Goal: Information Seeking & Learning: Learn about a topic

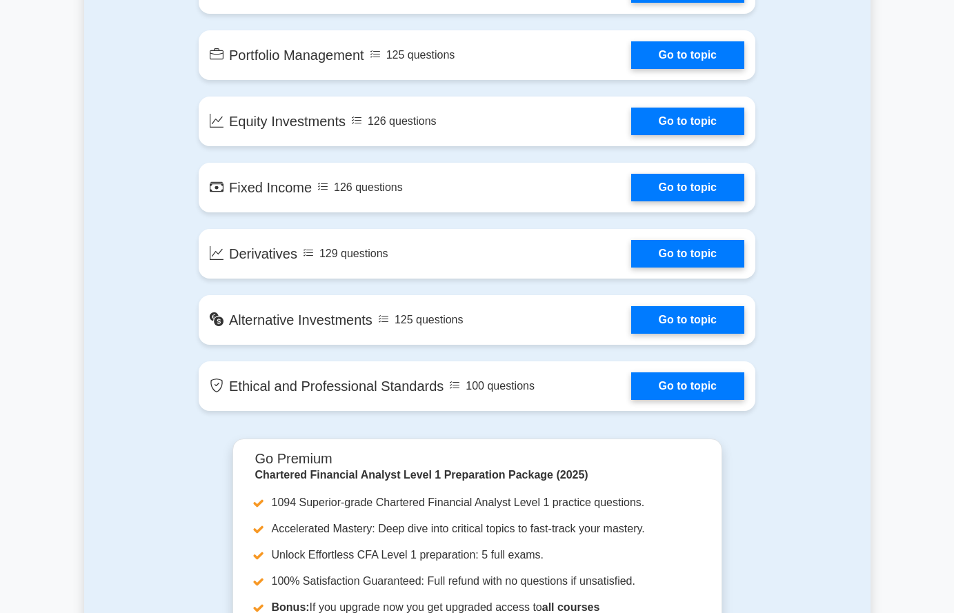
scroll to position [1071, 0]
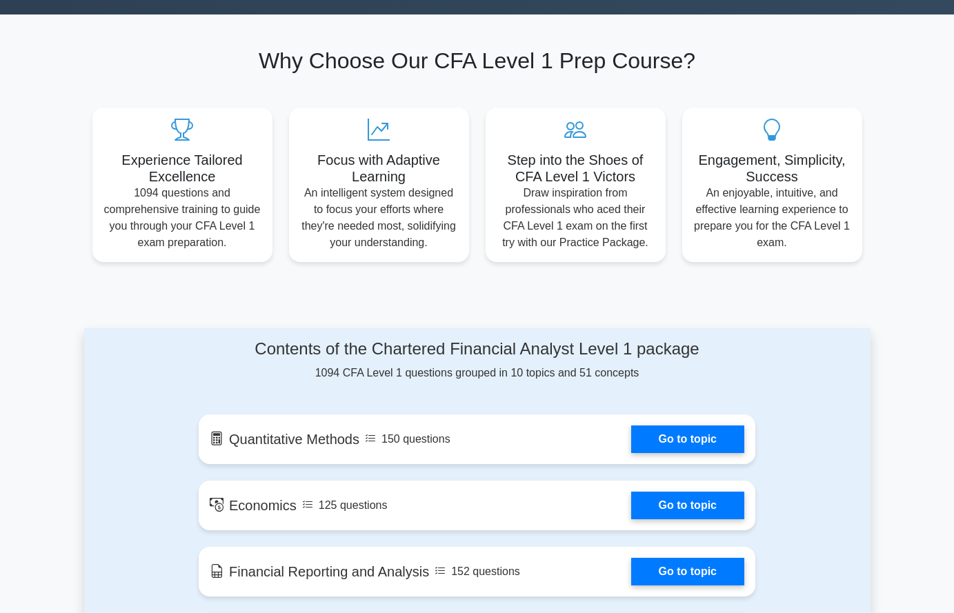
scroll to position [441, 0]
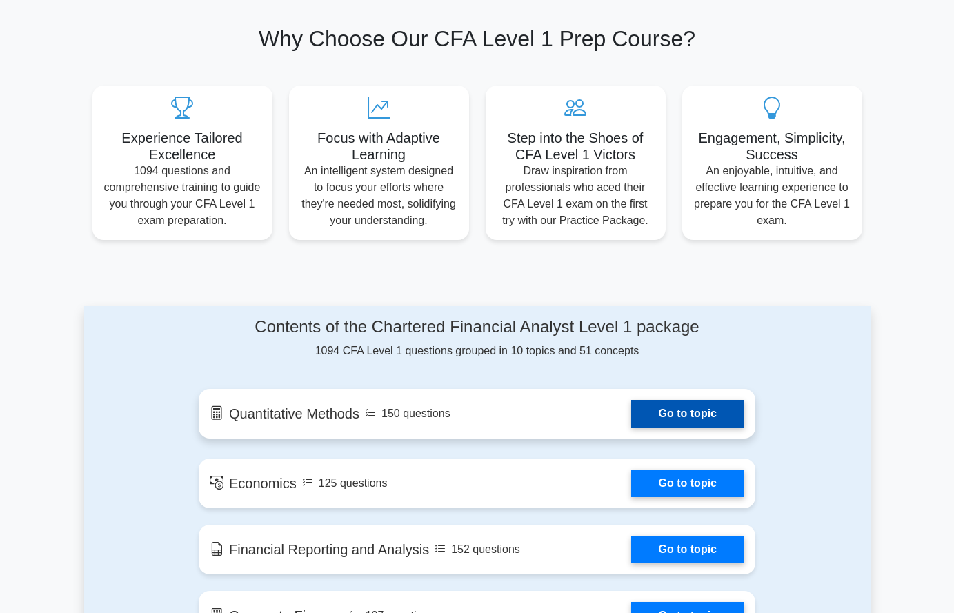
click at [736, 400] on link "Go to topic" at bounding box center [687, 414] width 113 height 28
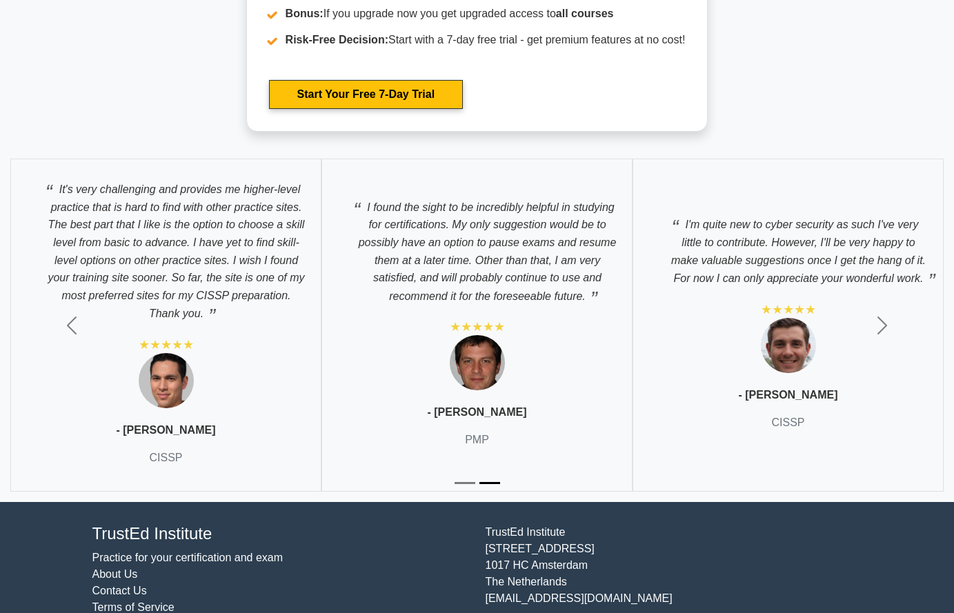
scroll to position [2622, 0]
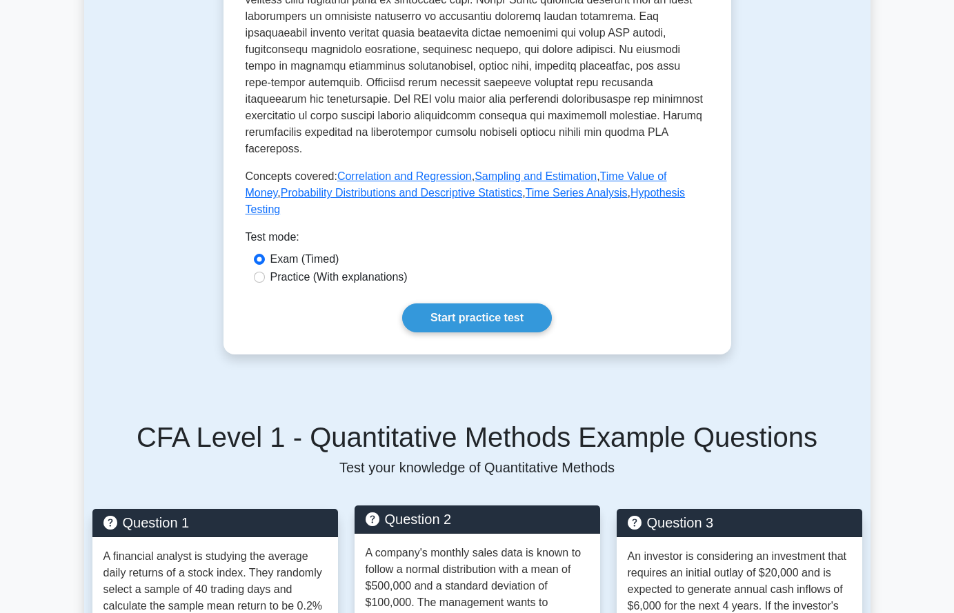
scroll to position [609, 0]
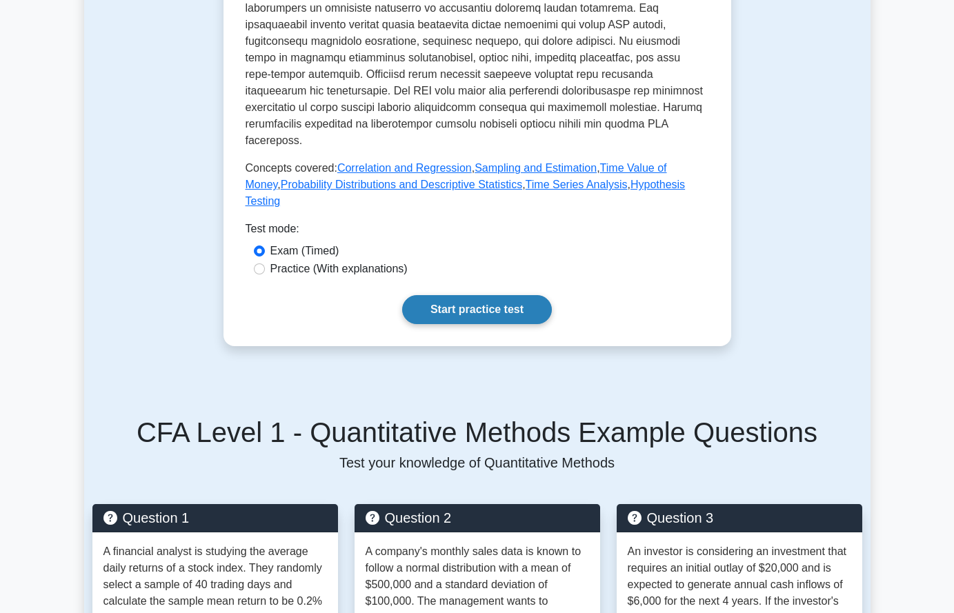
click at [424, 295] on link "Start practice test" at bounding box center [477, 309] width 150 height 29
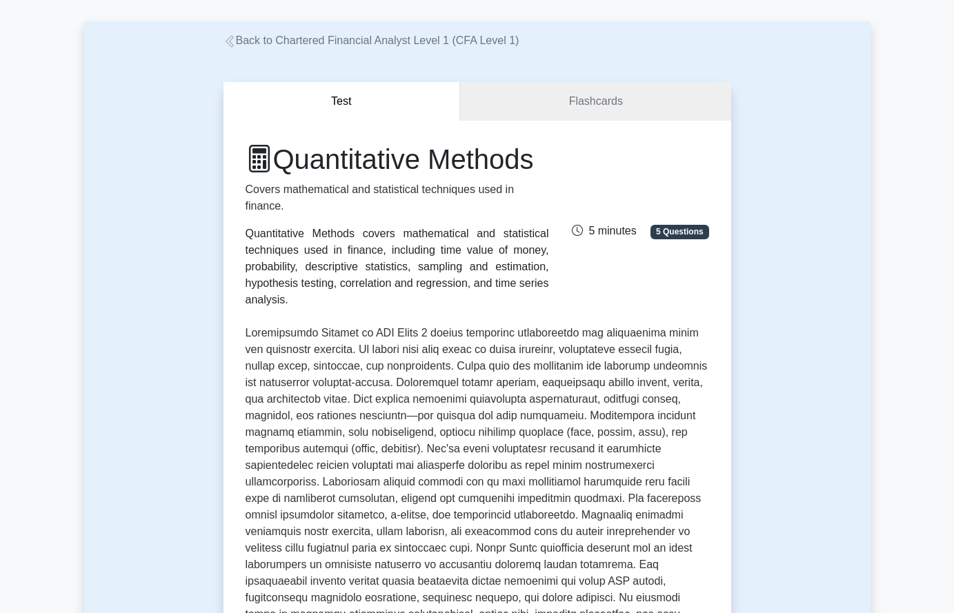
scroll to position [0, 0]
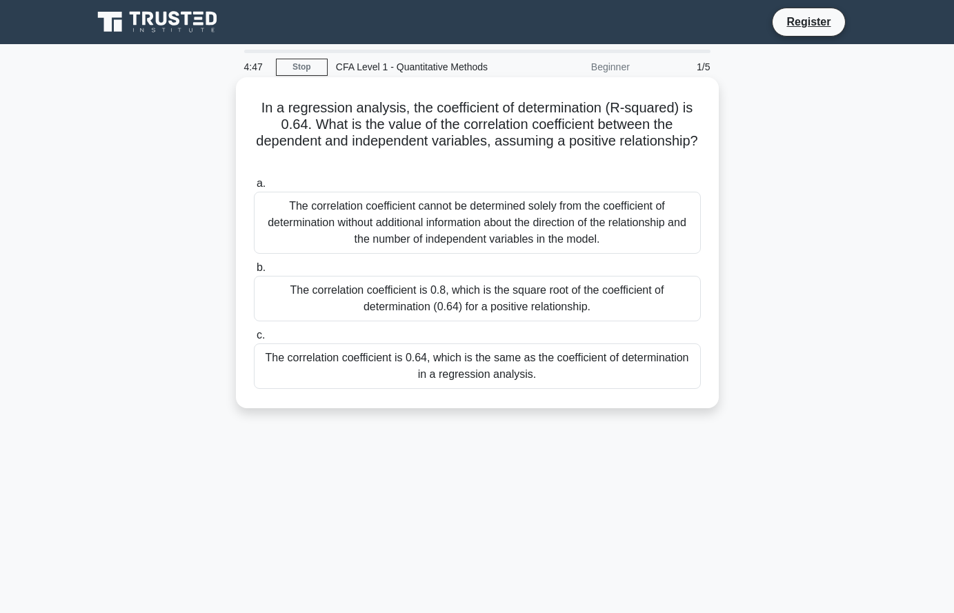
click at [393, 295] on div "The correlation coefficient is 0.8, which is the square root of the coefficient…" at bounding box center [477, 299] width 447 height 46
click at [254, 272] on input "b. The correlation coefficient is 0.8, which is the square root of the coeffici…" at bounding box center [254, 267] width 0 height 9
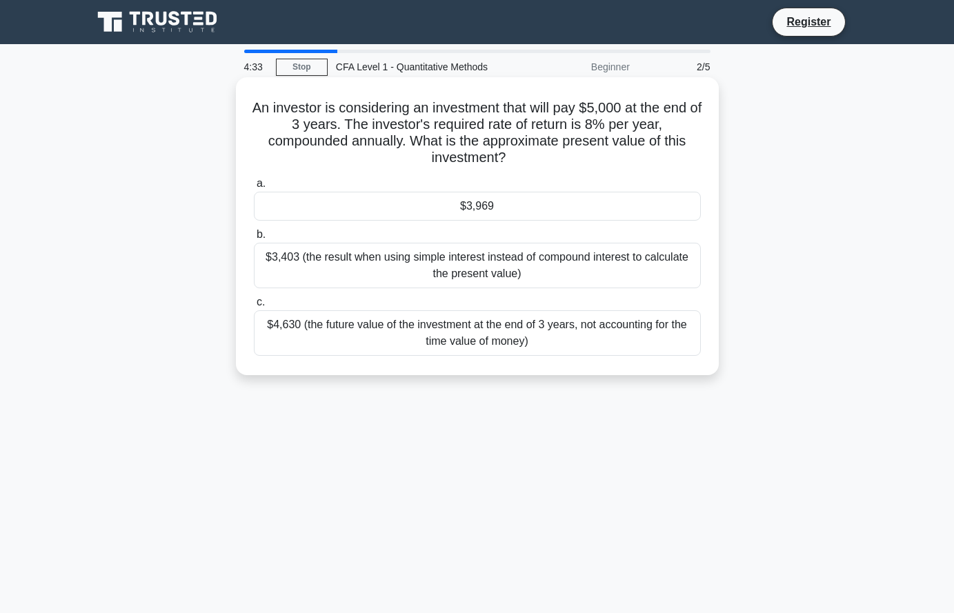
click at [393, 315] on div "$4,630 (the future value of the investment at the end of 3 years, not accountin…" at bounding box center [477, 333] width 447 height 46
click at [254, 307] on input "c. $4,630 (the future value of the investment at the end of 3 years, not accoun…" at bounding box center [254, 302] width 0 height 9
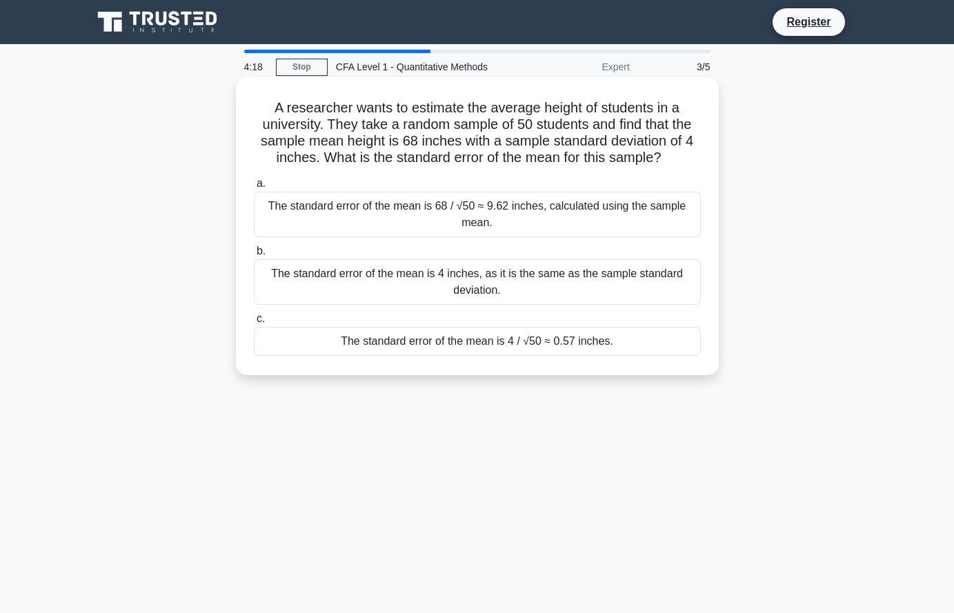
click at [394, 342] on div "The standard error of the mean is 4 / √50 ≈ 0.57 inches." at bounding box center [477, 341] width 447 height 29
click at [254, 323] on input "c. The standard error of the mean is 4 / √50 ≈ 0.57 inches." at bounding box center [254, 318] width 0 height 9
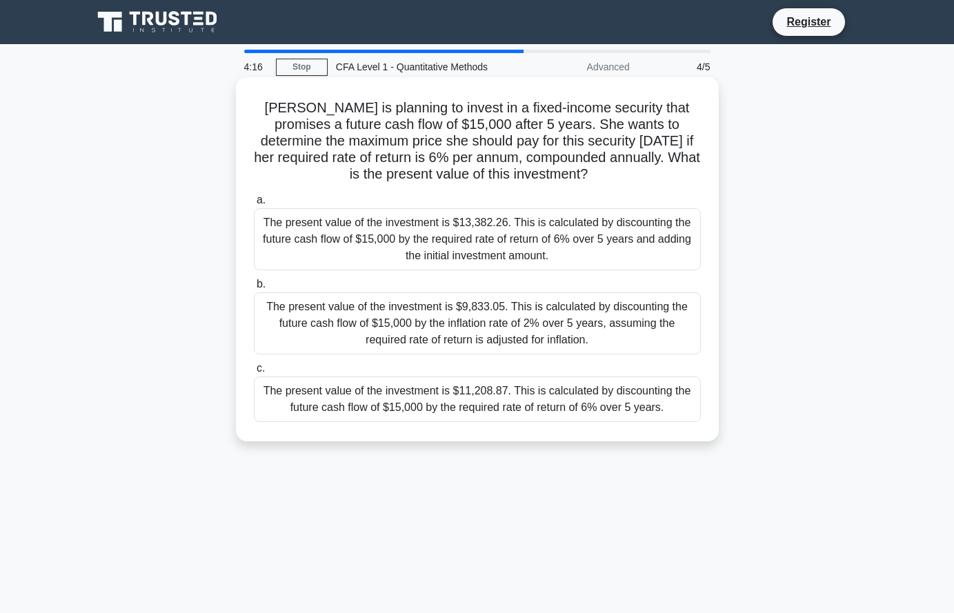
click at [394, 334] on div "The present value of the investment is $9,833.05. This is calculated by discoun…" at bounding box center [477, 323] width 447 height 62
click at [254, 289] on input "b. The present value of the investment is $9,833.05. This is calculated by disc…" at bounding box center [254, 284] width 0 height 9
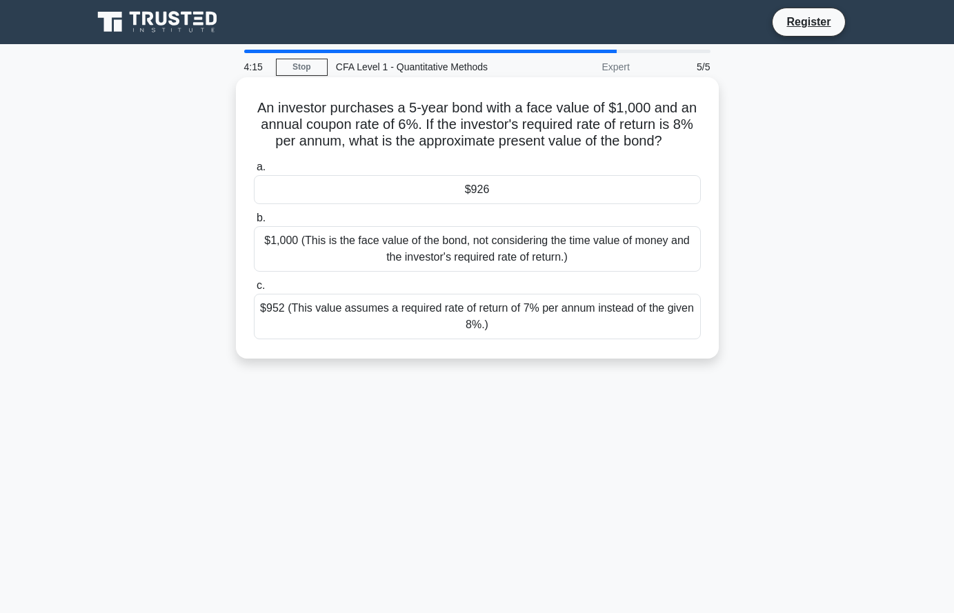
click at [388, 317] on div "$952 (This value assumes a required rate of return of 7% per annum instead of t…" at bounding box center [477, 317] width 447 height 46
click at [254, 290] on input "c. $952 (This value assumes a required rate of return of 7% per annum instead o…" at bounding box center [254, 285] width 0 height 9
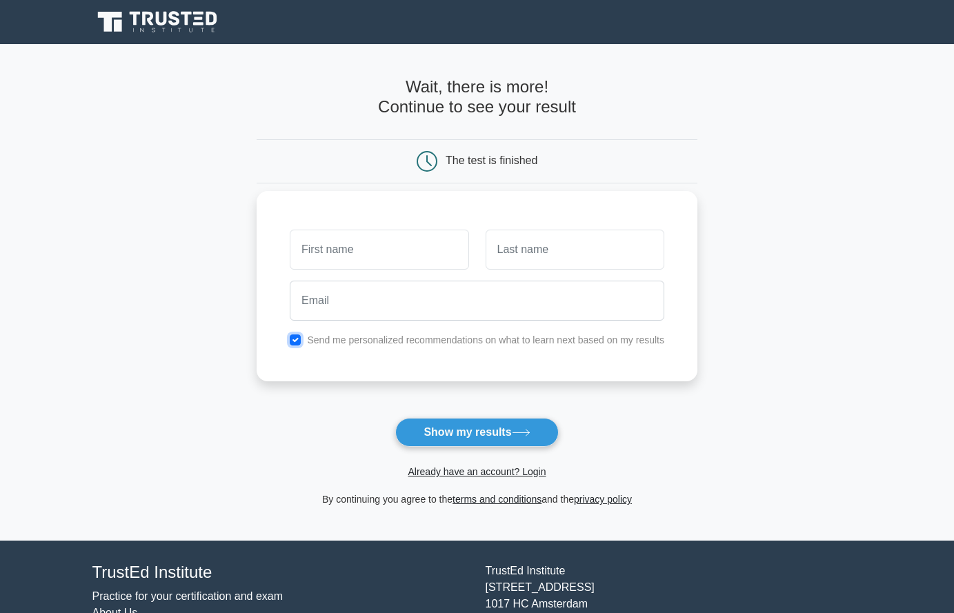
click at [294, 340] on input "checkbox" at bounding box center [295, 339] width 11 height 11
checkbox input "false"
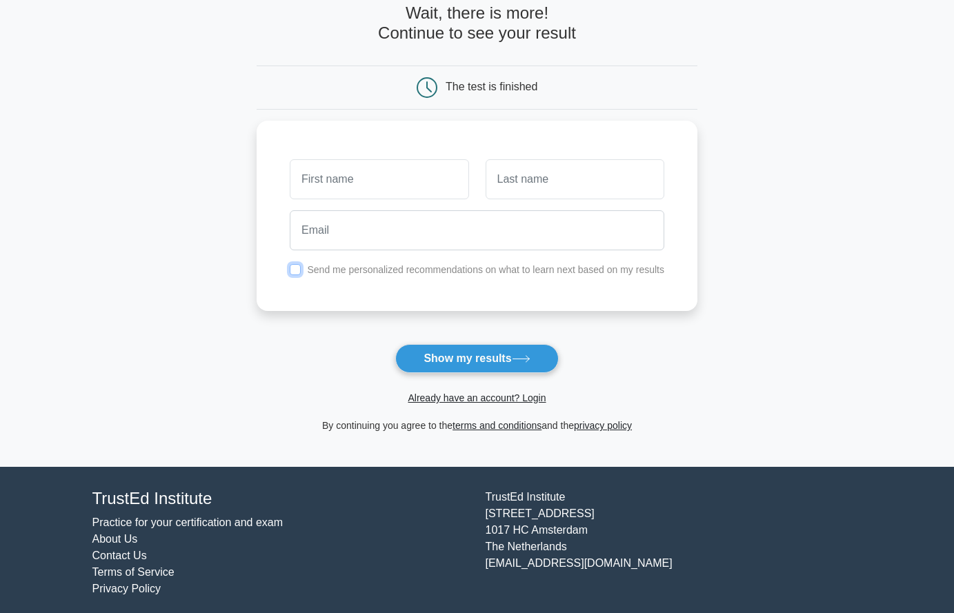
scroll to position [81, 0]
